Goal: Find contact information: Find contact information

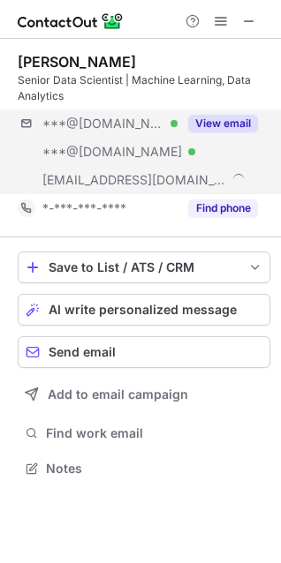
scroll to position [456, 281]
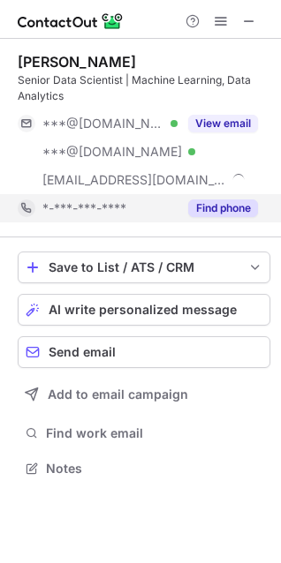
click at [199, 210] on button "Find phone" at bounding box center [223, 208] width 70 height 18
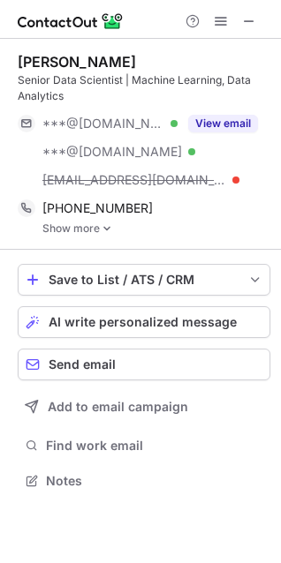
click at [89, 230] on link "Show more" at bounding box center [156, 228] width 228 height 12
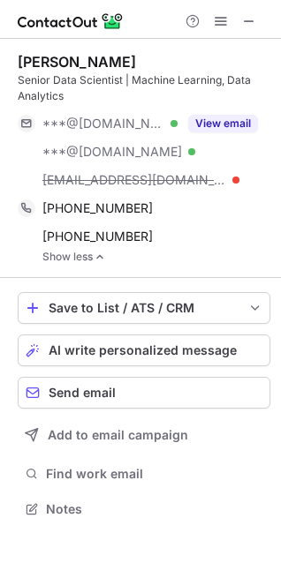
click at [89, 260] on link "Show less" at bounding box center [156, 257] width 228 height 12
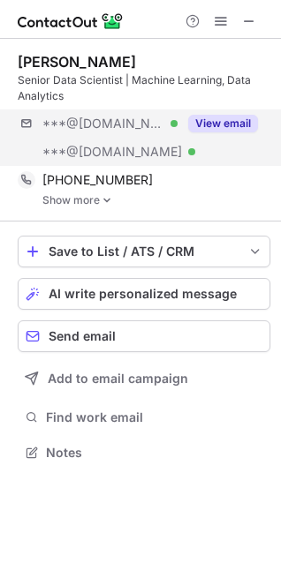
scroll to position [440, 281]
click at [230, 126] on button "View email" at bounding box center [223, 124] width 70 height 18
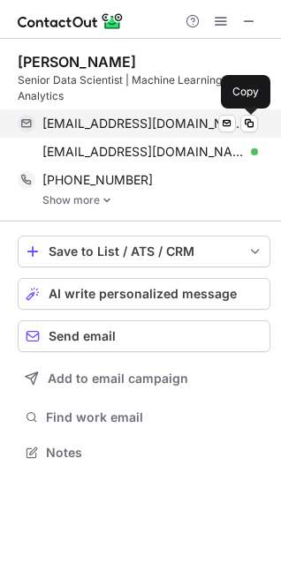
drag, startPoint x: 247, startPoint y: 125, endPoint x: 275, endPoint y: 112, distance: 31.2
click at [247, 125] on span at bounding box center [249, 124] width 14 height 14
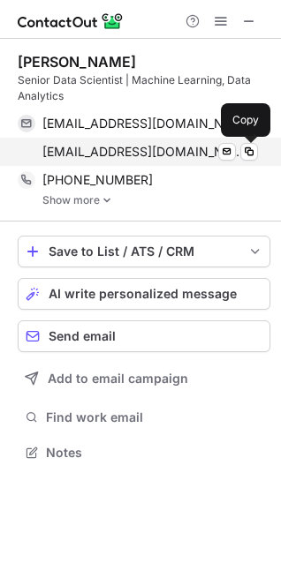
drag, startPoint x: 245, startPoint y: 149, endPoint x: 269, endPoint y: 145, distance: 24.2
click at [246, 149] on span at bounding box center [249, 152] width 14 height 14
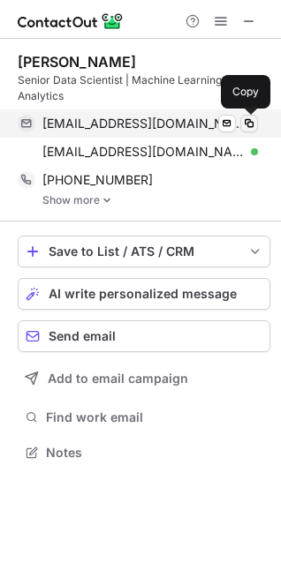
click at [255, 124] on span at bounding box center [249, 124] width 14 height 14
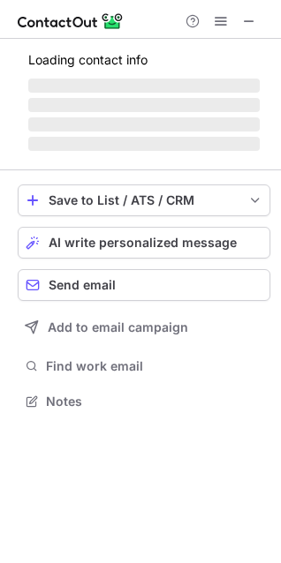
scroll to position [400, 281]
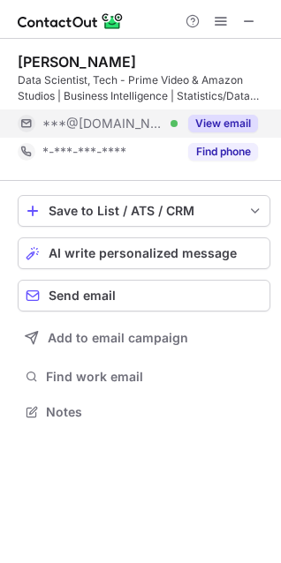
click at [207, 130] on button "View email" at bounding box center [223, 124] width 70 height 18
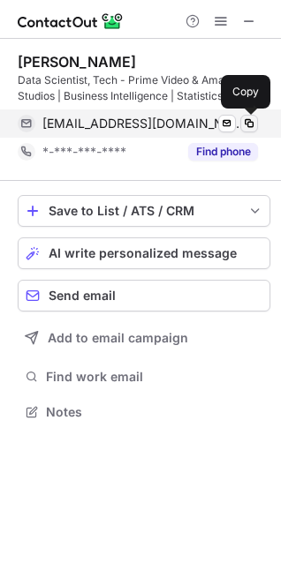
click at [242, 128] on span at bounding box center [249, 124] width 14 height 14
